Goal: Task Accomplishment & Management: Manage account settings

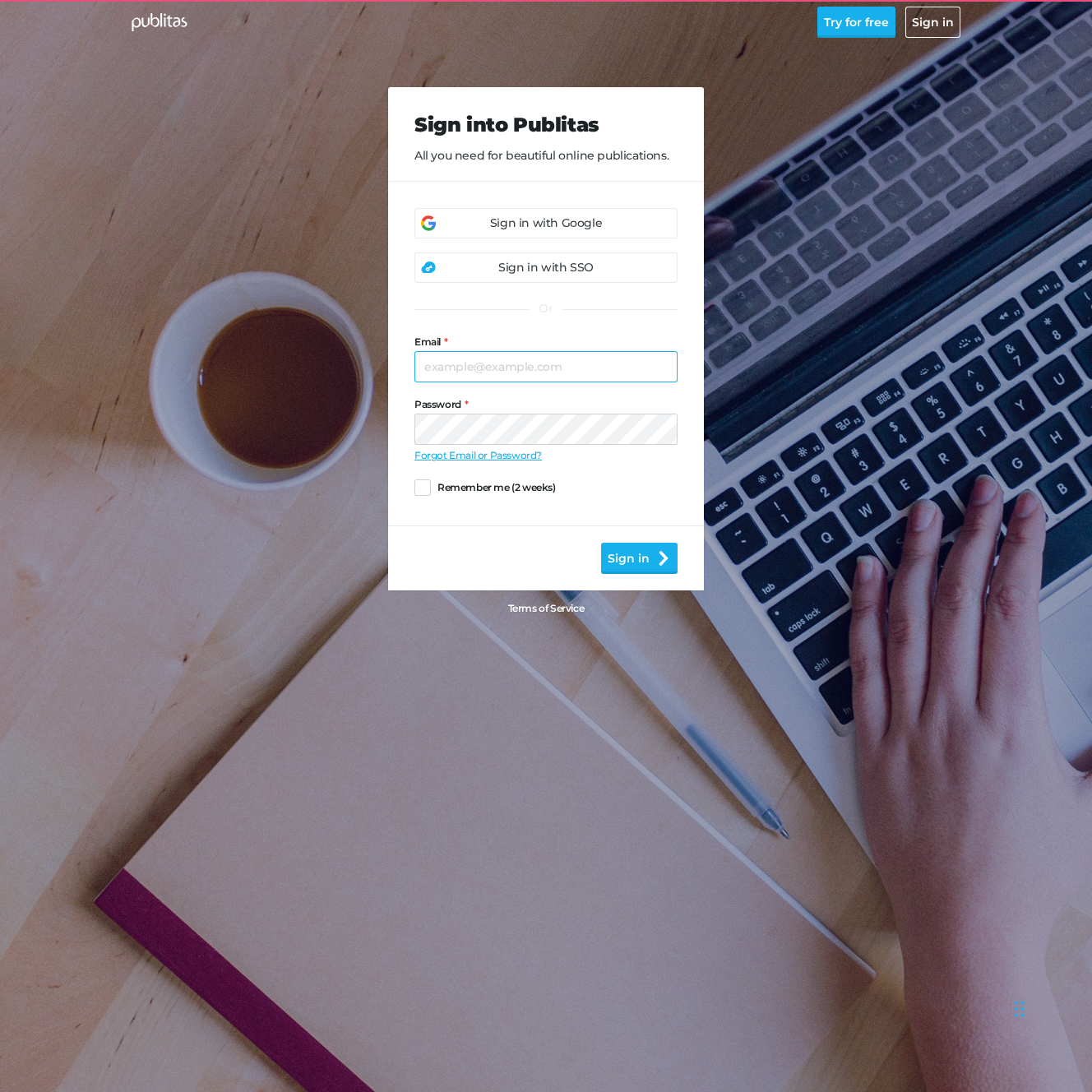
type input "[PERSON_NAME][EMAIL_ADDRESS][DOMAIN_NAME]"
click at [583, 218] on div "Sign in with Google" at bounding box center [546, 223] width 112 height 17
type input "[PERSON_NAME][EMAIL_ADDRESS][DOMAIN_NAME]"
click at [608, 225] on div "Sign in with Google" at bounding box center [546, 223] width 263 height 30
type input "[PERSON_NAME][EMAIL_ADDRESS][DOMAIN_NAME]"
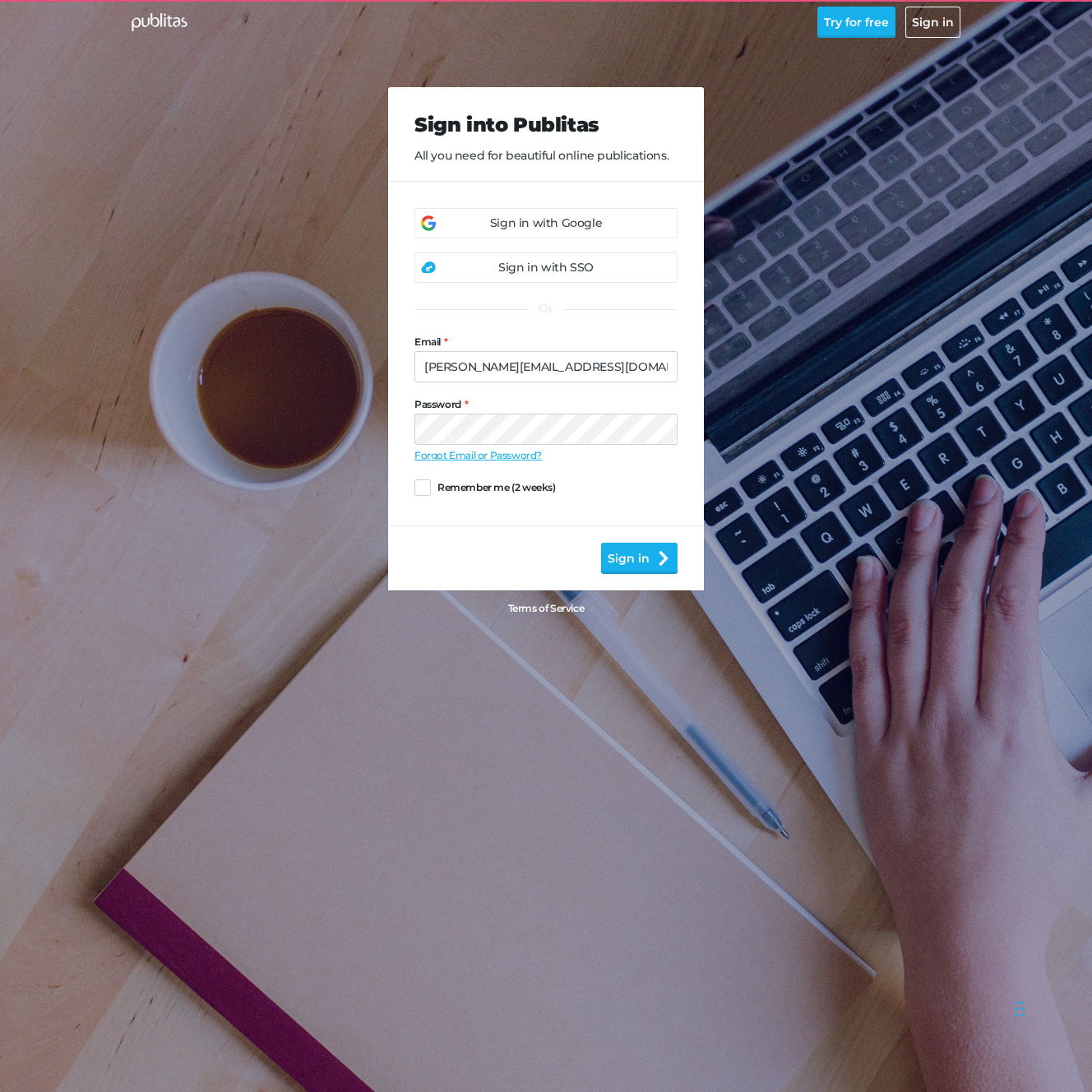
click at [479, 228] on div "Sign in with Google" at bounding box center [546, 223] width 263 height 30
type input "[PERSON_NAME][EMAIL_ADDRESS][DOMAIN_NAME]"
click at [538, 212] on div "Sign in with Google" at bounding box center [546, 223] width 263 height 30
type input "[PERSON_NAME][EMAIL_ADDRESS][DOMAIN_NAME]"
click at [614, 561] on button "Sign in" at bounding box center [639, 558] width 77 height 31
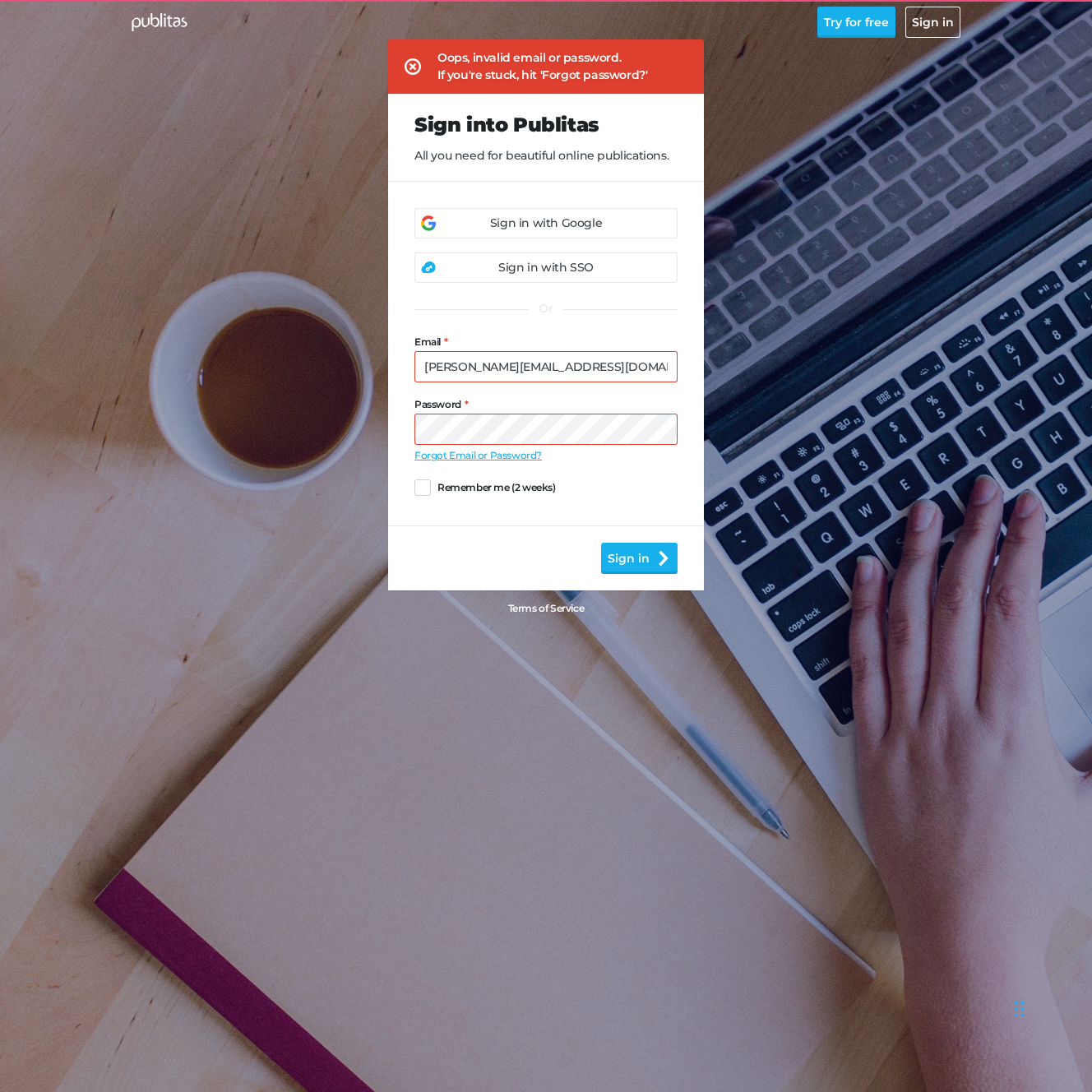
click at [518, 233] on div "Sign in with Google" at bounding box center [546, 223] width 263 height 30
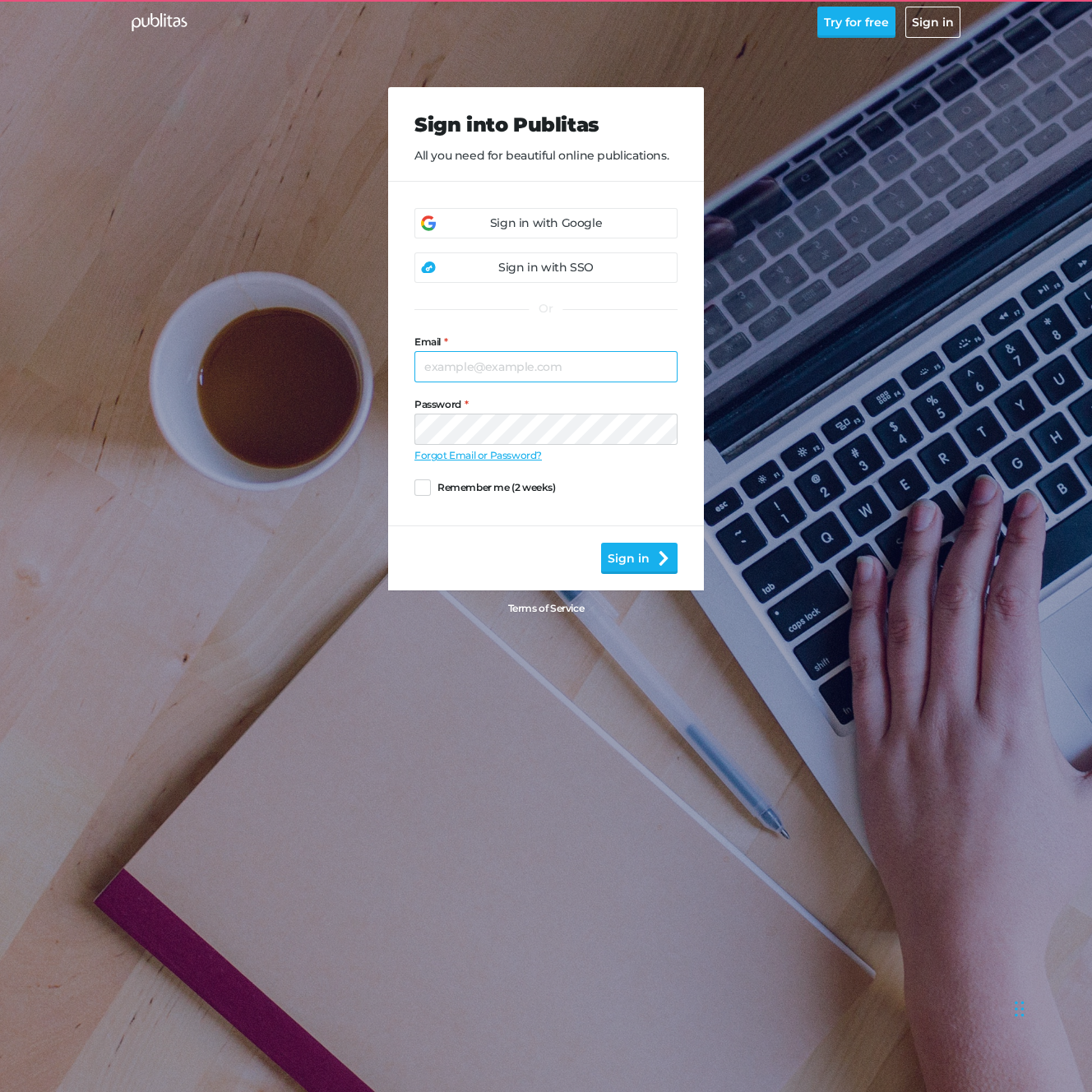
type input "maggie@publitas.com"
click at [561, 268] on div "Sign in with SSO" at bounding box center [545, 267] width 95 height 17
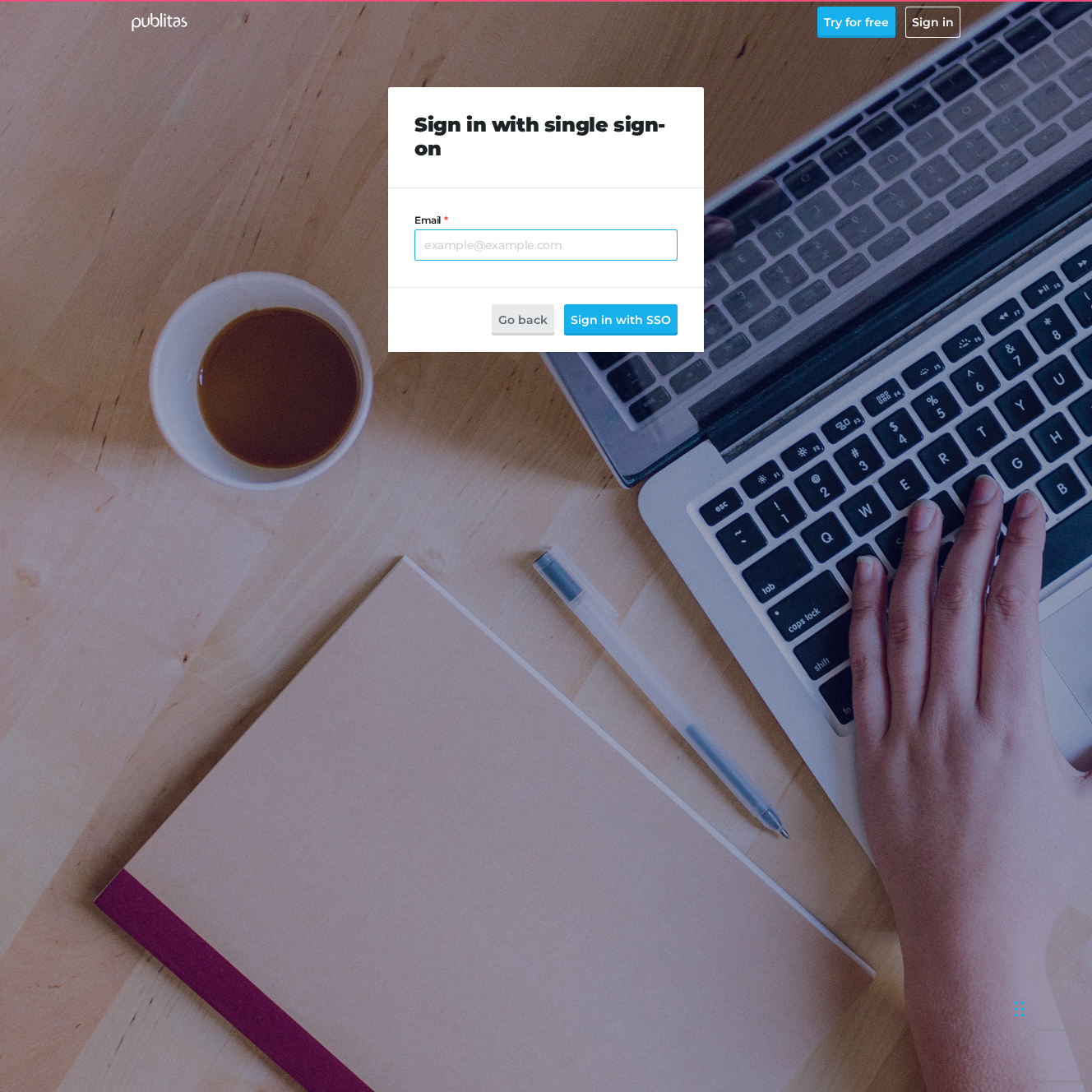
click at [539, 244] on input "Email" at bounding box center [546, 244] width 263 height 31
type input "maggie@publitas.com"
click at [564, 304] on button "Sign in with SSO" at bounding box center [620, 319] width 114 height 31
click at [922, 13] on button "Sign in" at bounding box center [932, 22] width 55 height 31
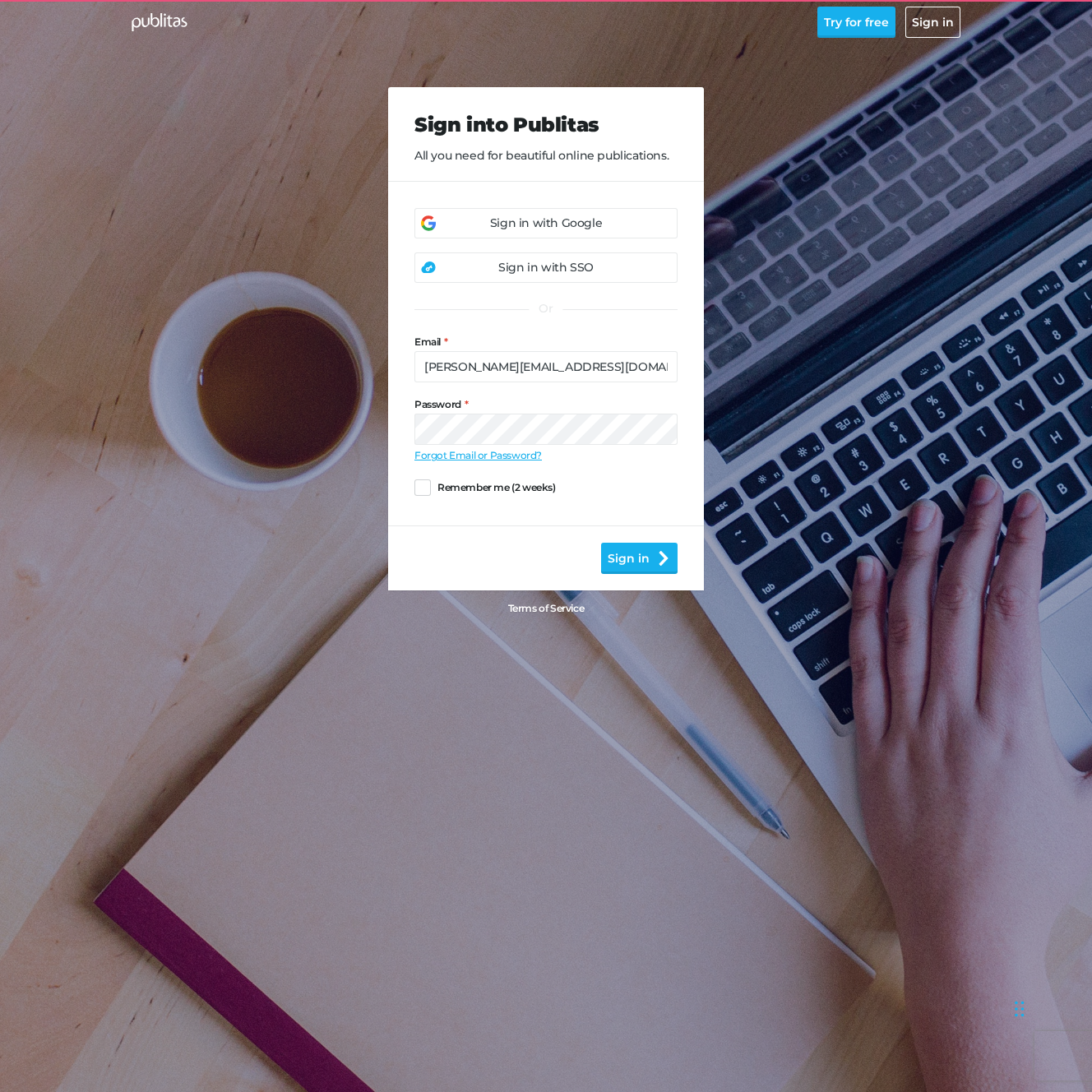
click at [616, 214] on div "Sign in with Google" at bounding box center [546, 223] width 263 height 30
type input "maggie@publitas.com"
click at [500, 234] on div "Sign in with Google" at bounding box center [546, 223] width 263 height 30
type input "maggie@publitas.com"
click at [198, 631] on div "Sign into Publitas All you need for beautiful online publications. Sign in with…" at bounding box center [545, 323] width 842 height 646
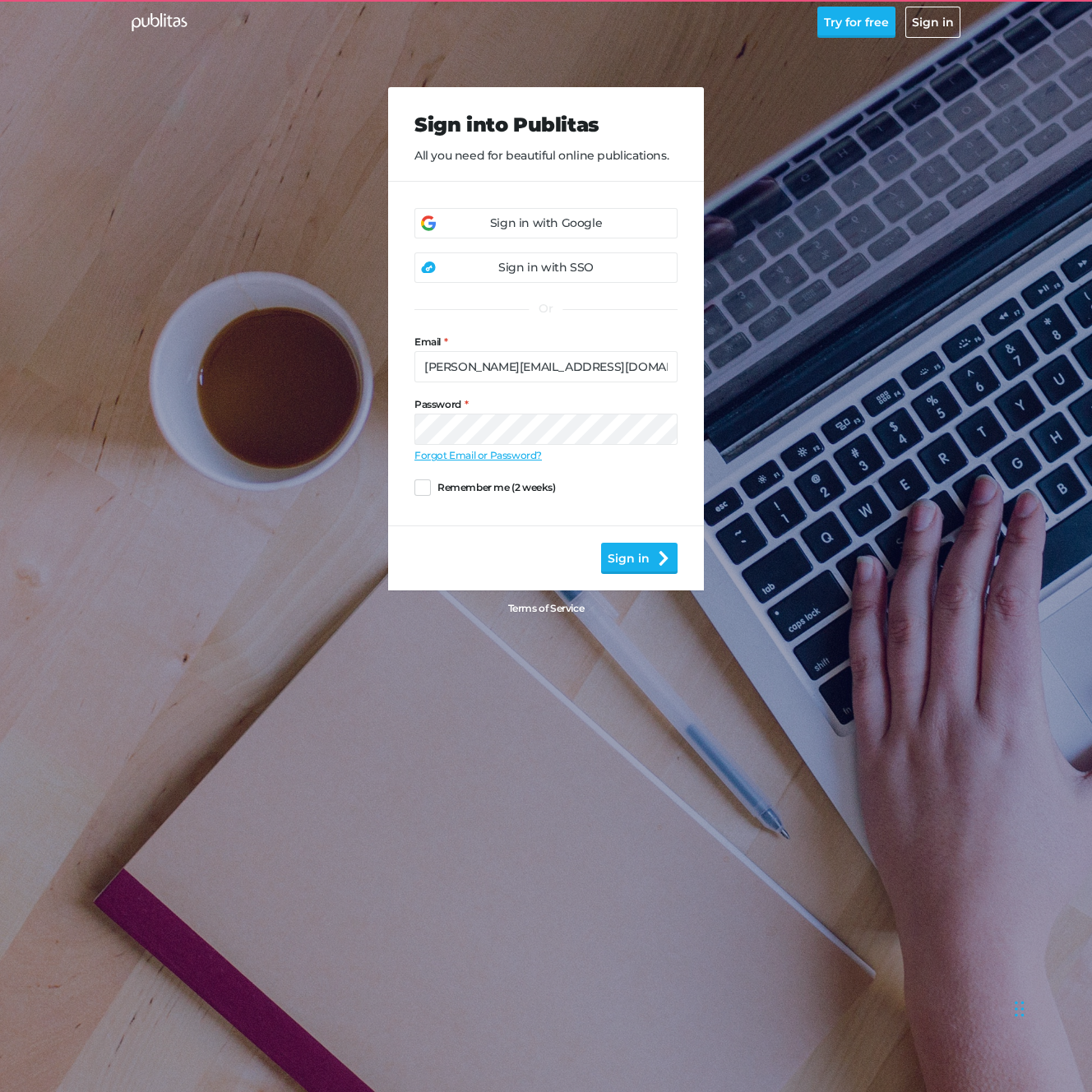
click at [263, 521] on div "Sign into Publitas All you need for beautiful online publications. Sign in with…" at bounding box center [545, 323] width 842 height 646
click at [543, 213] on div "Sign in with Google" at bounding box center [546, 223] width 263 height 30
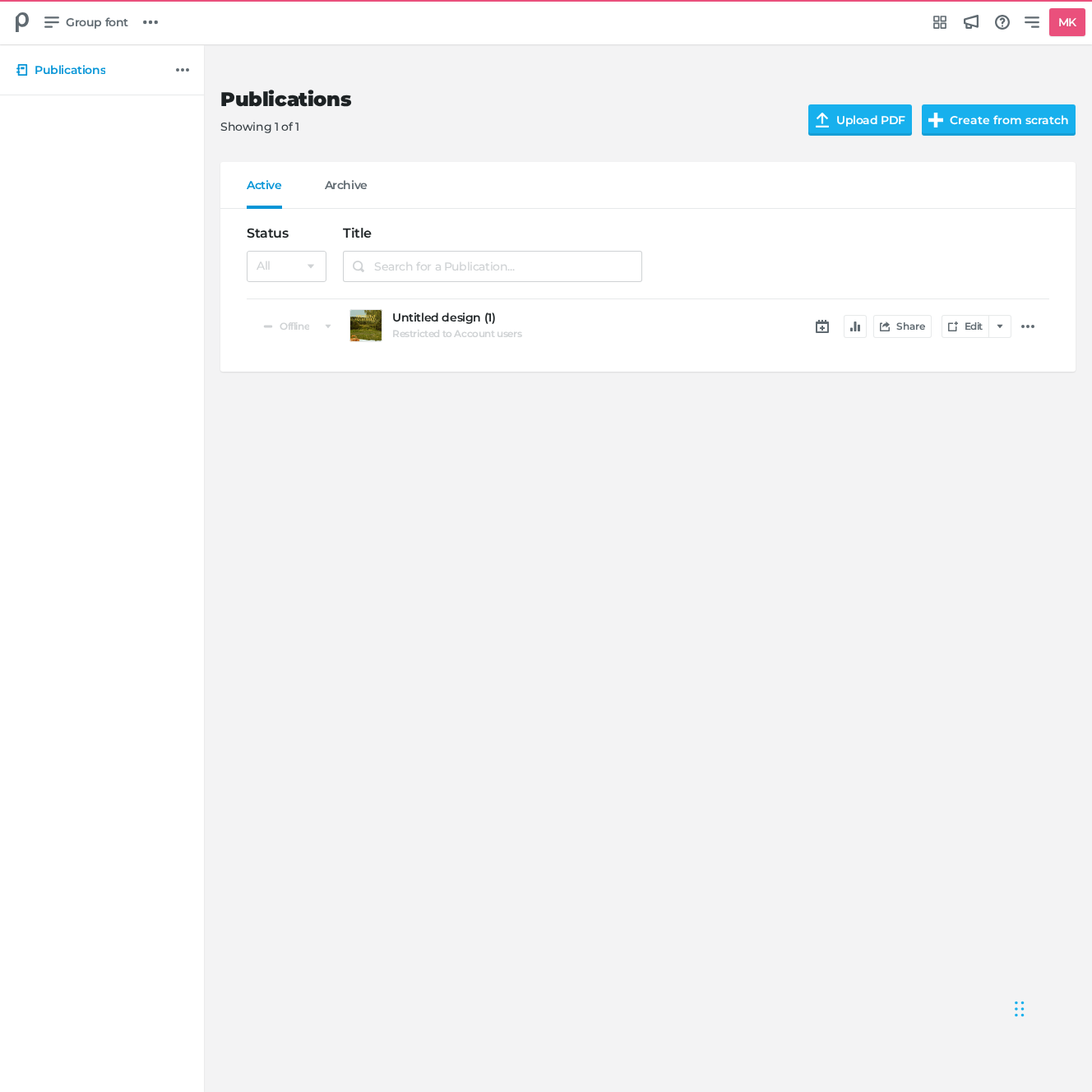
click at [853, 314] on div "Share Edit" at bounding box center [854, 326] width 391 height 43
click at [851, 334] on button "button" at bounding box center [854, 326] width 23 height 23
